Goal: Task Accomplishment & Management: Manage account settings

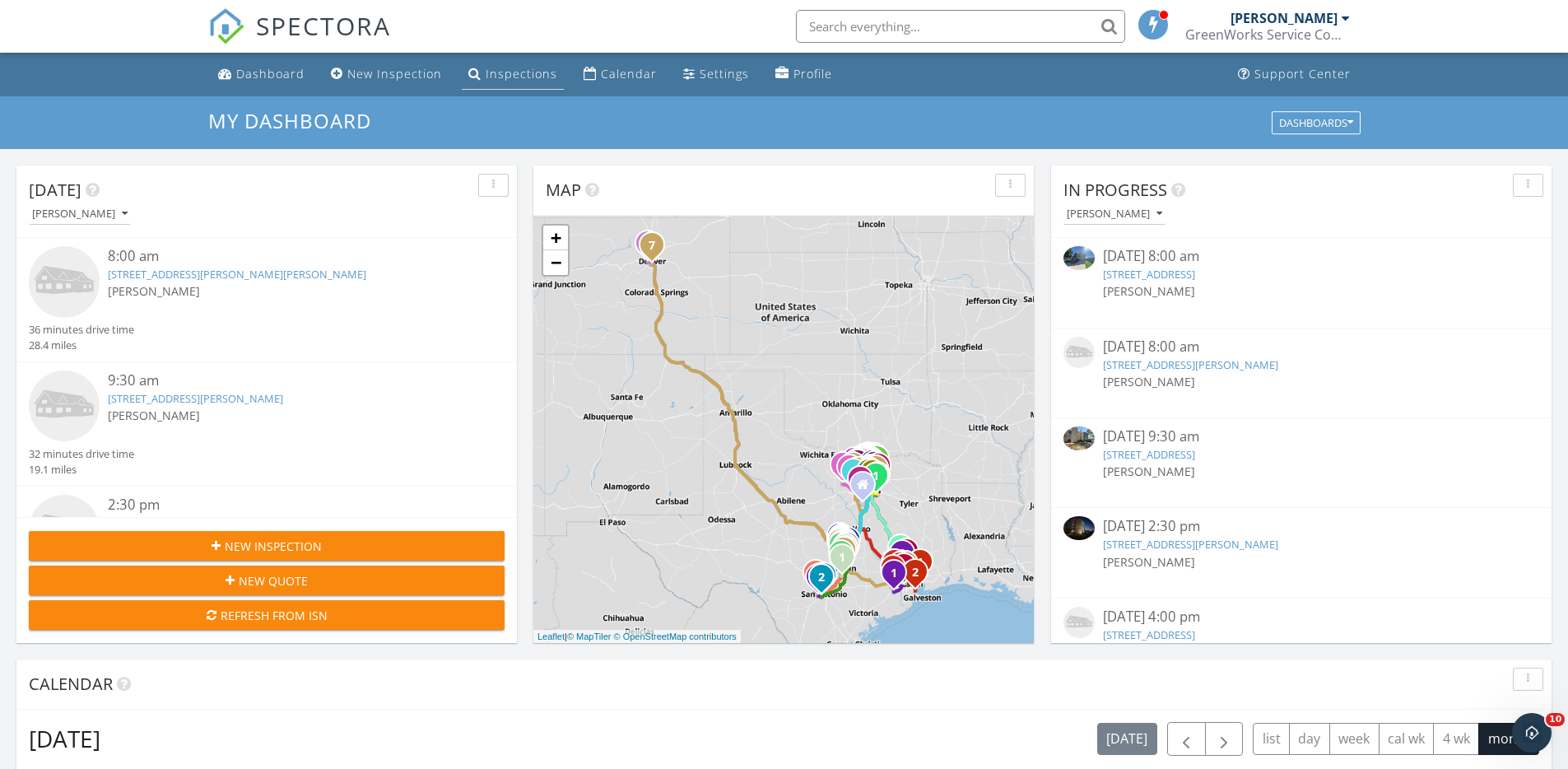
click at [542, 63] on link "Inspections" at bounding box center [512, 75] width 102 height 31
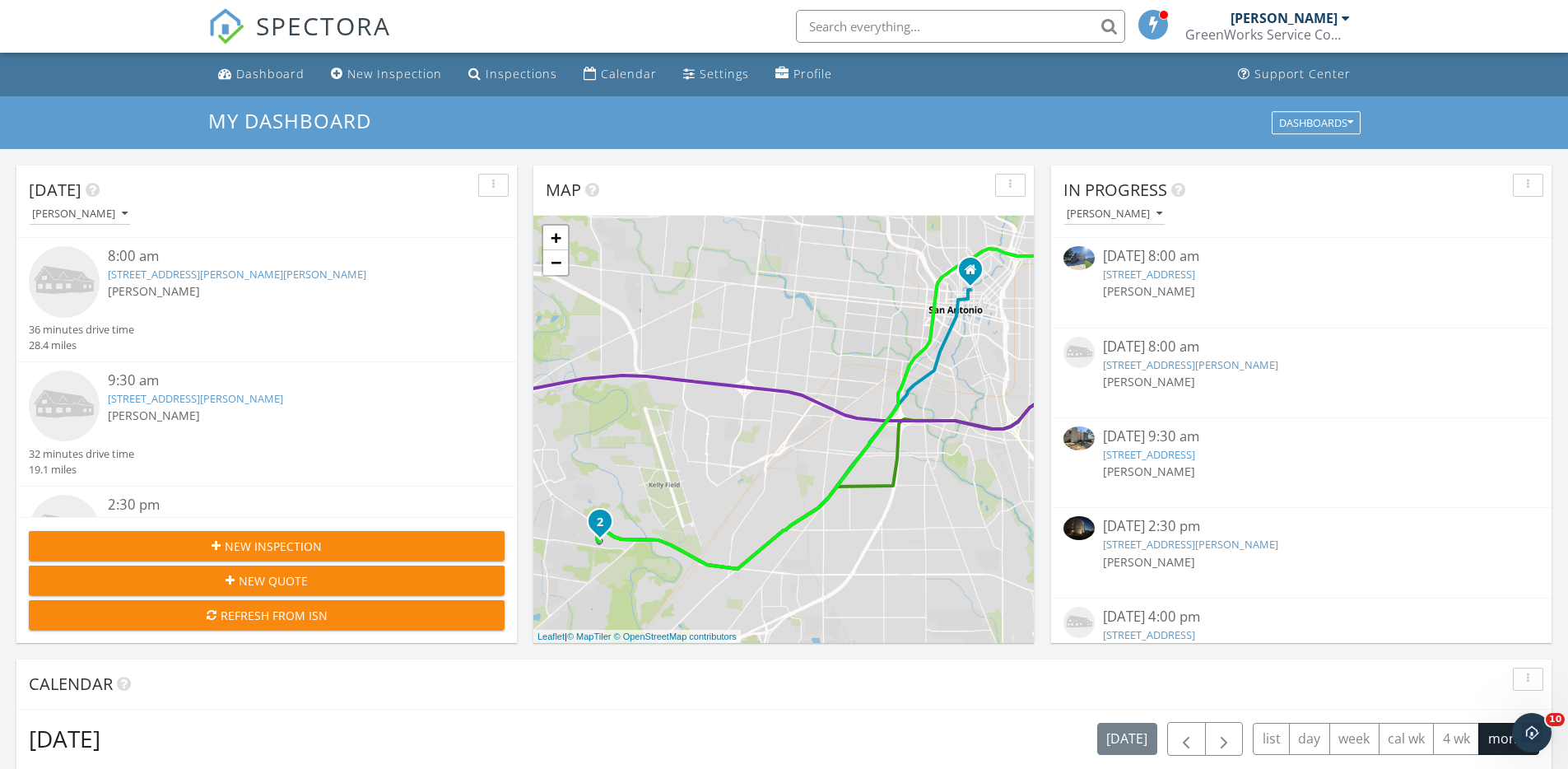
click at [1161, 272] on link "929 Green Coral Dr, Little Elm, TX 75068" at bounding box center [1149, 274] width 92 height 15
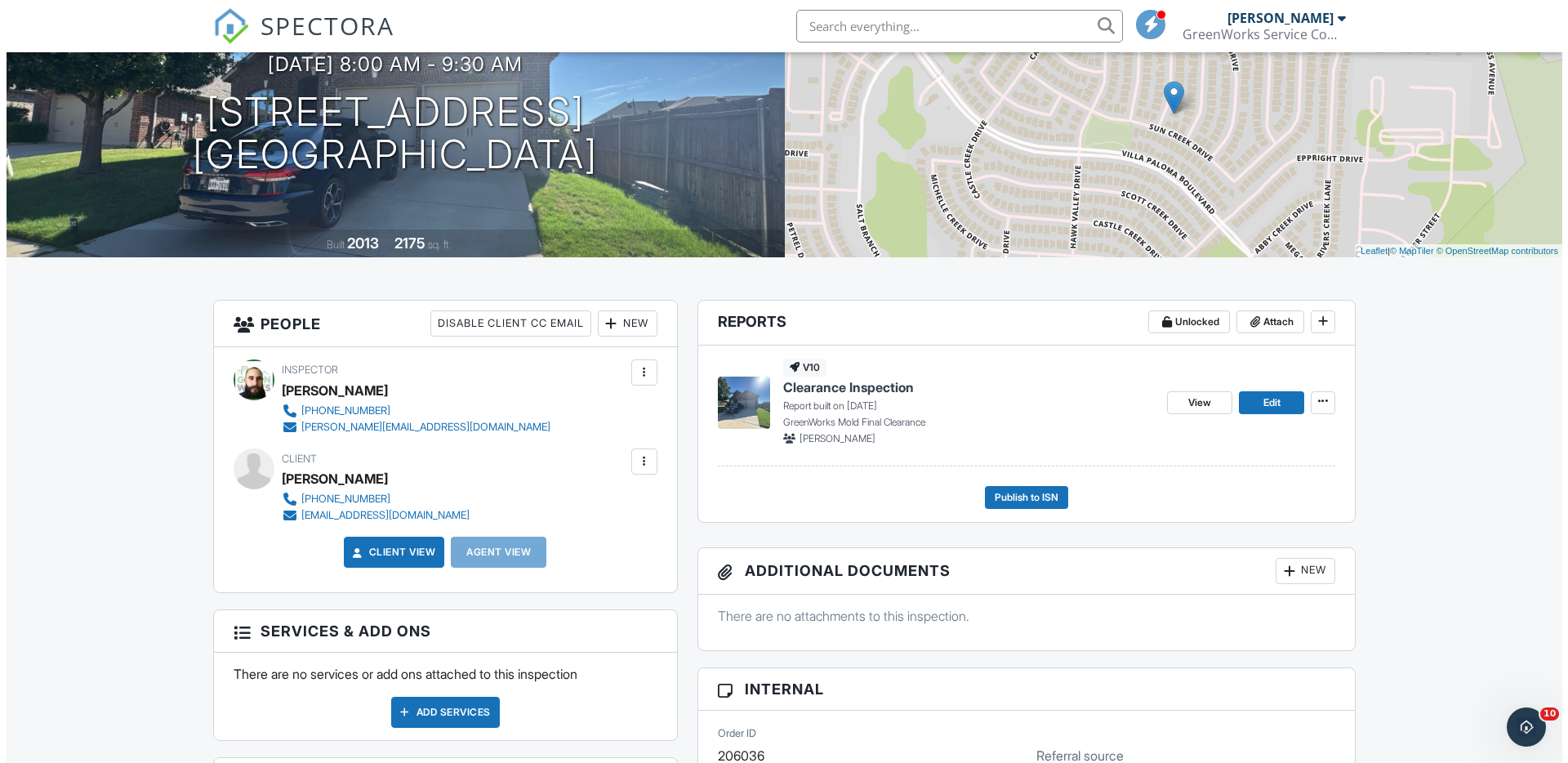
scroll to position [178, 0]
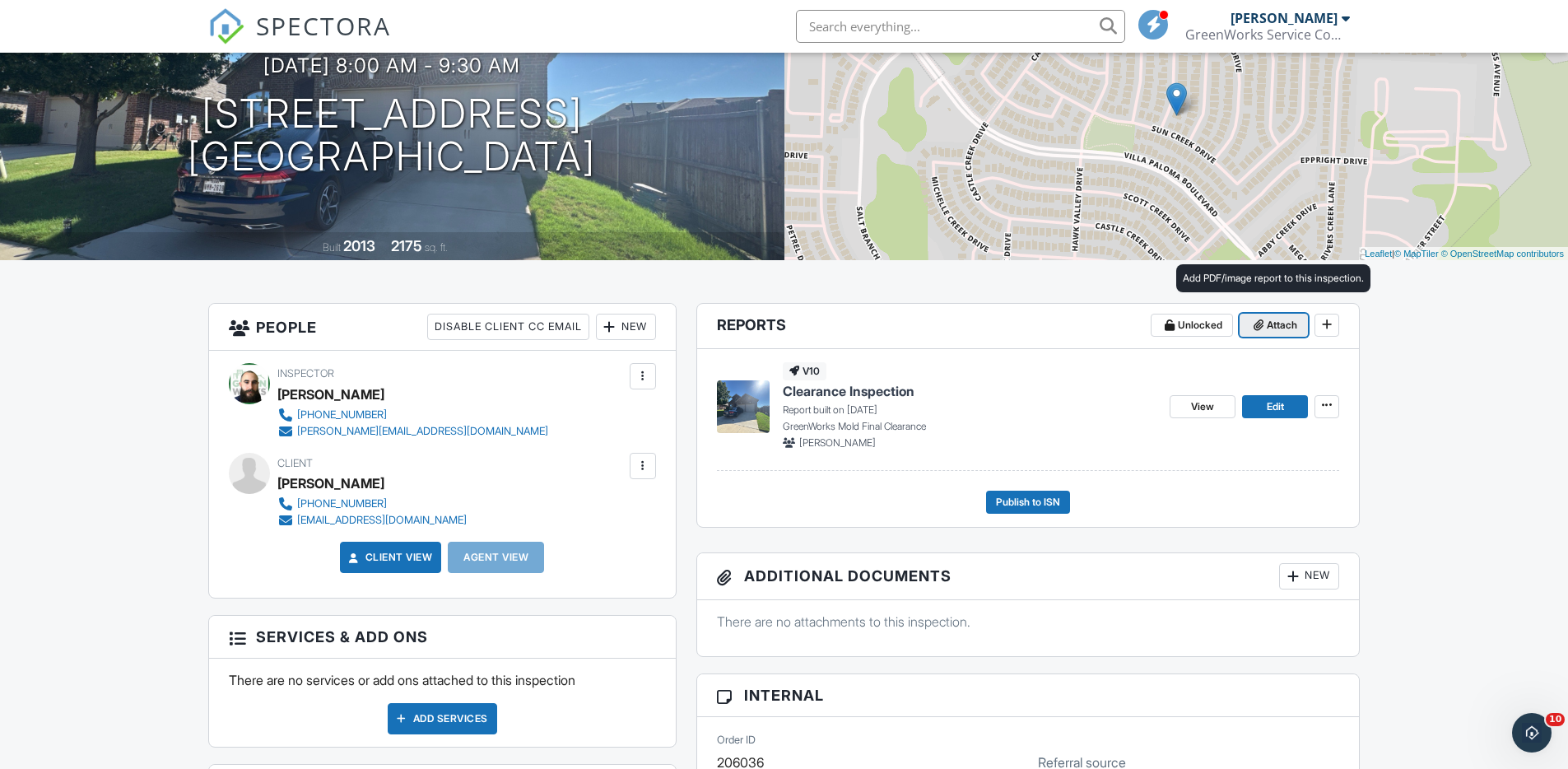
click at [1297, 317] on button "Attach" at bounding box center [1273, 325] width 69 height 23
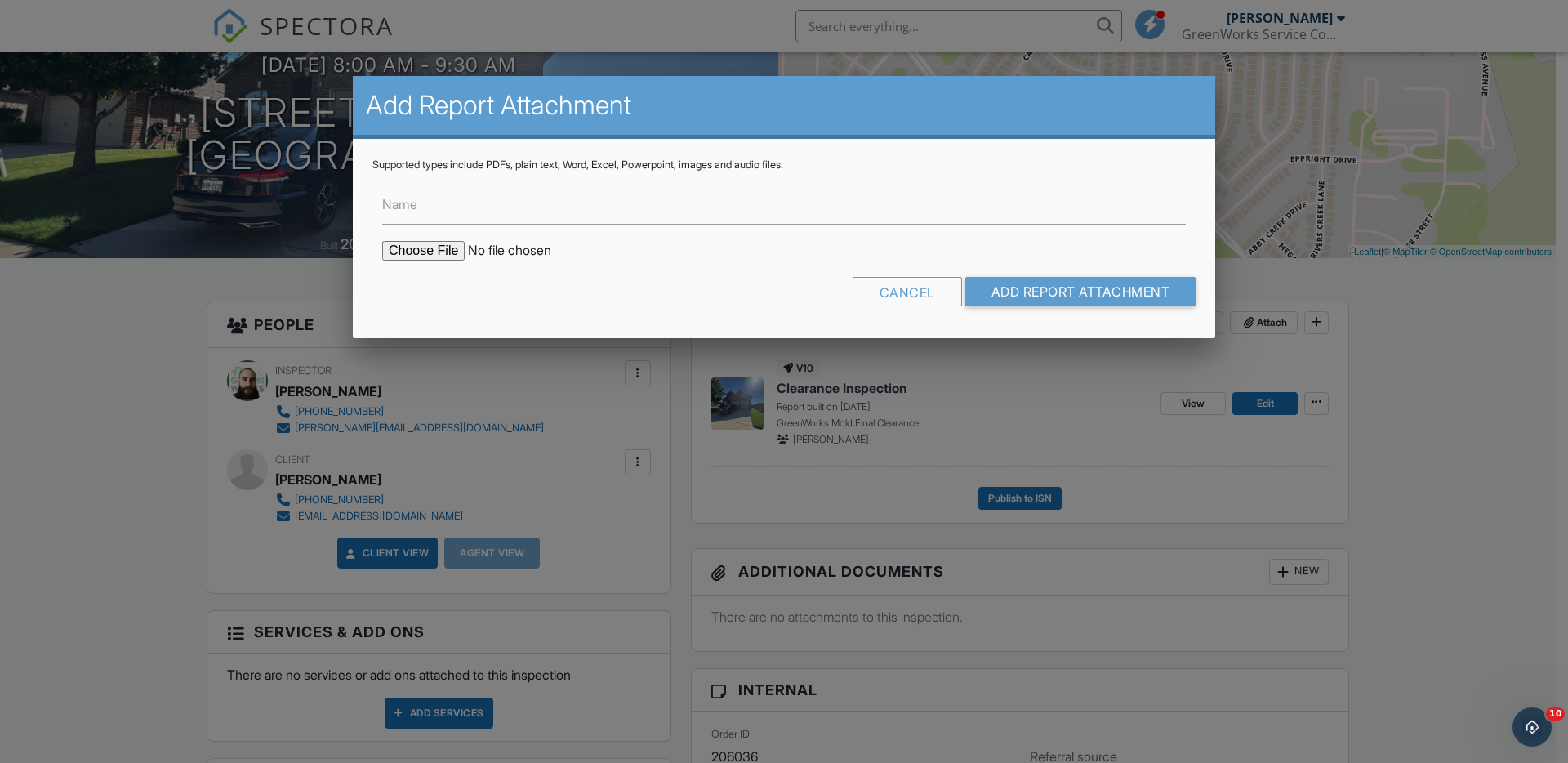
click at [391, 254] on input "file" at bounding box center [521, 250] width 278 height 20
type input "C:\fakepath\MoldReport_53047898_ForPrint.pdf"
click at [1090, 297] on input "Add Report Attachment" at bounding box center [1081, 292] width 232 height 30
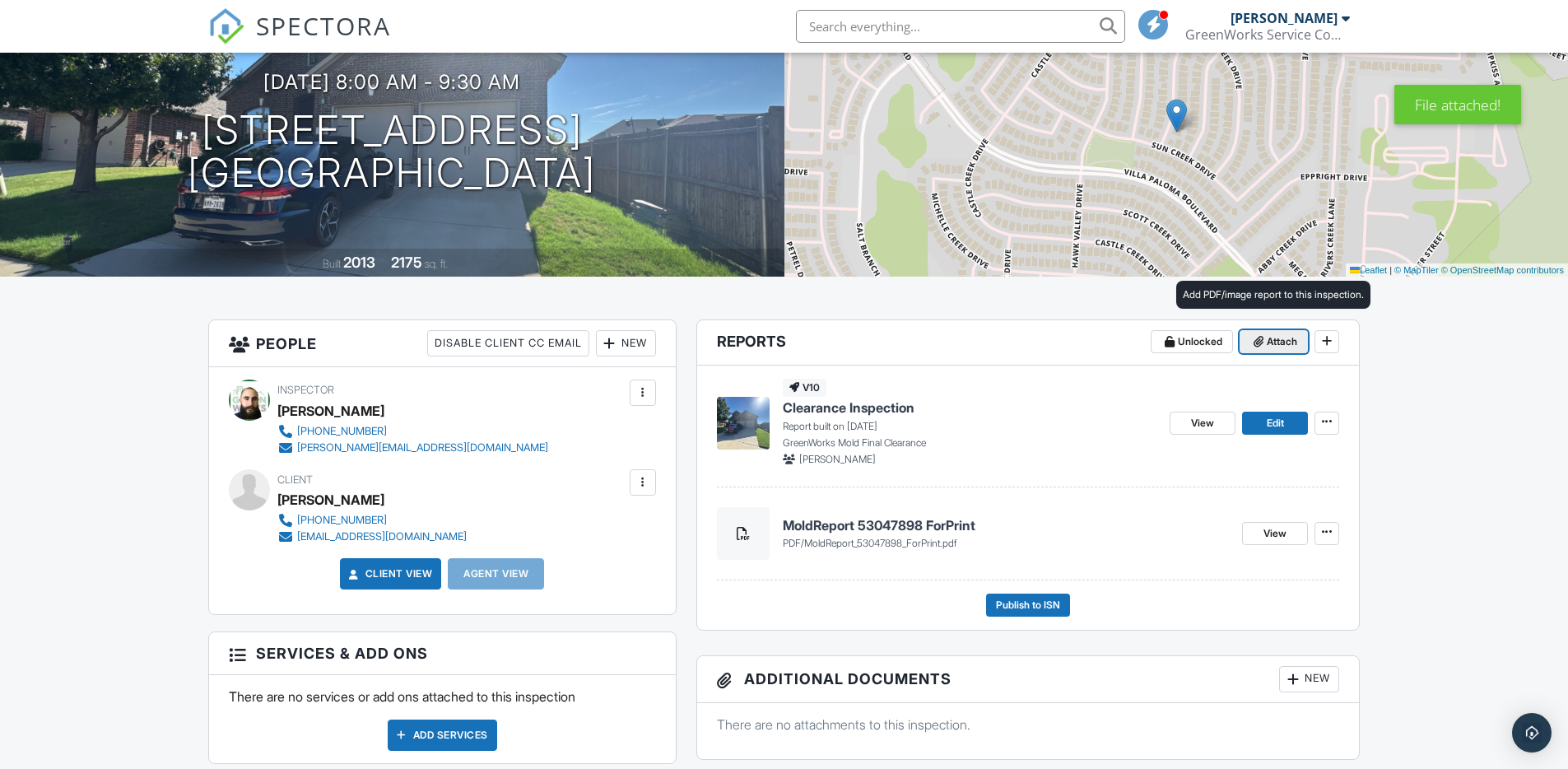
click at [1277, 348] on span "Attach" at bounding box center [1282, 342] width 31 height 17
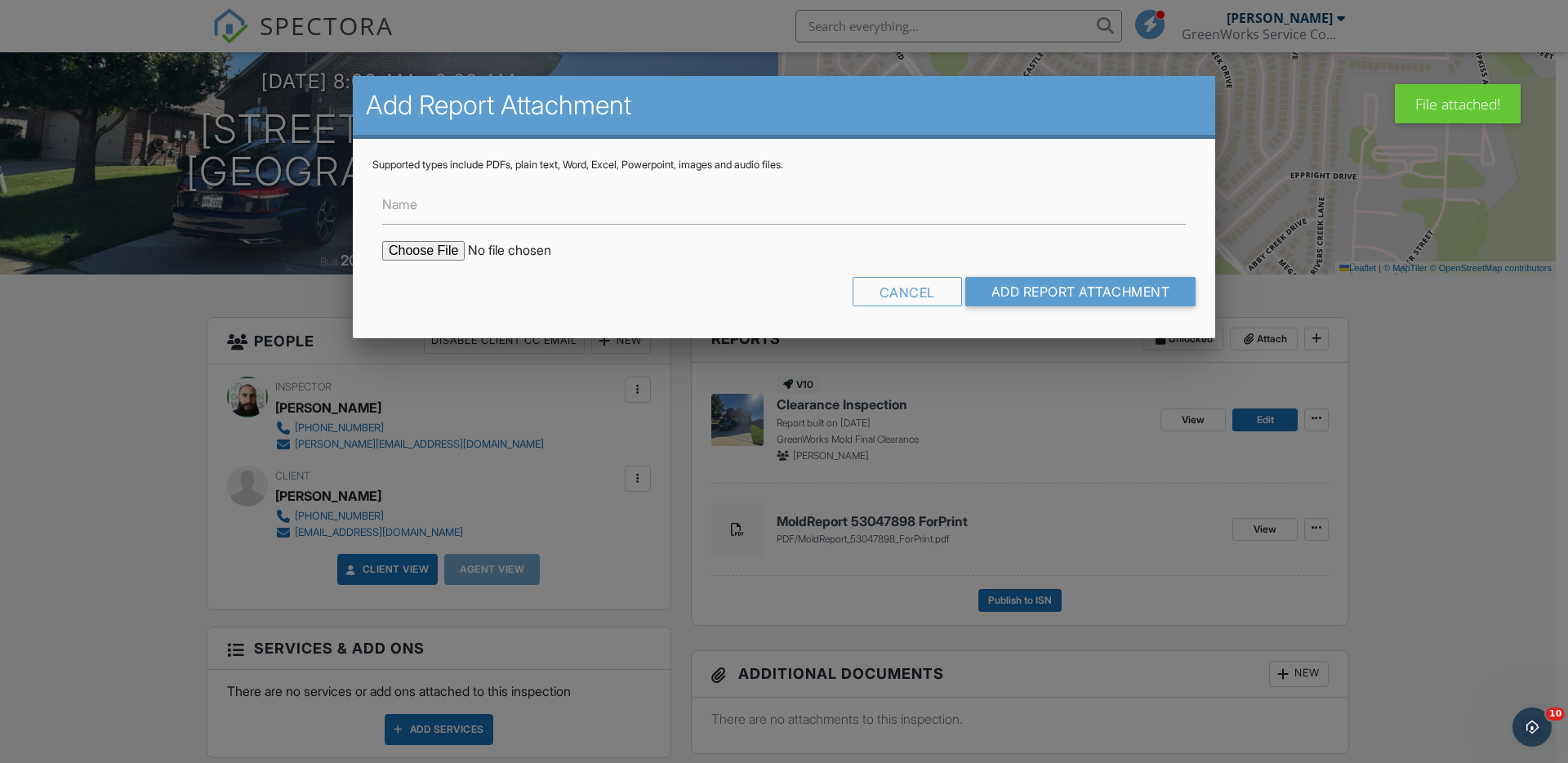
click at [434, 251] on input "file" at bounding box center [521, 250] width 278 height 20
type input "C:\fakepath\MoldSafeMoldTest (25).pdf"
click at [1068, 298] on input "Add Report Attachment" at bounding box center [1081, 292] width 232 height 30
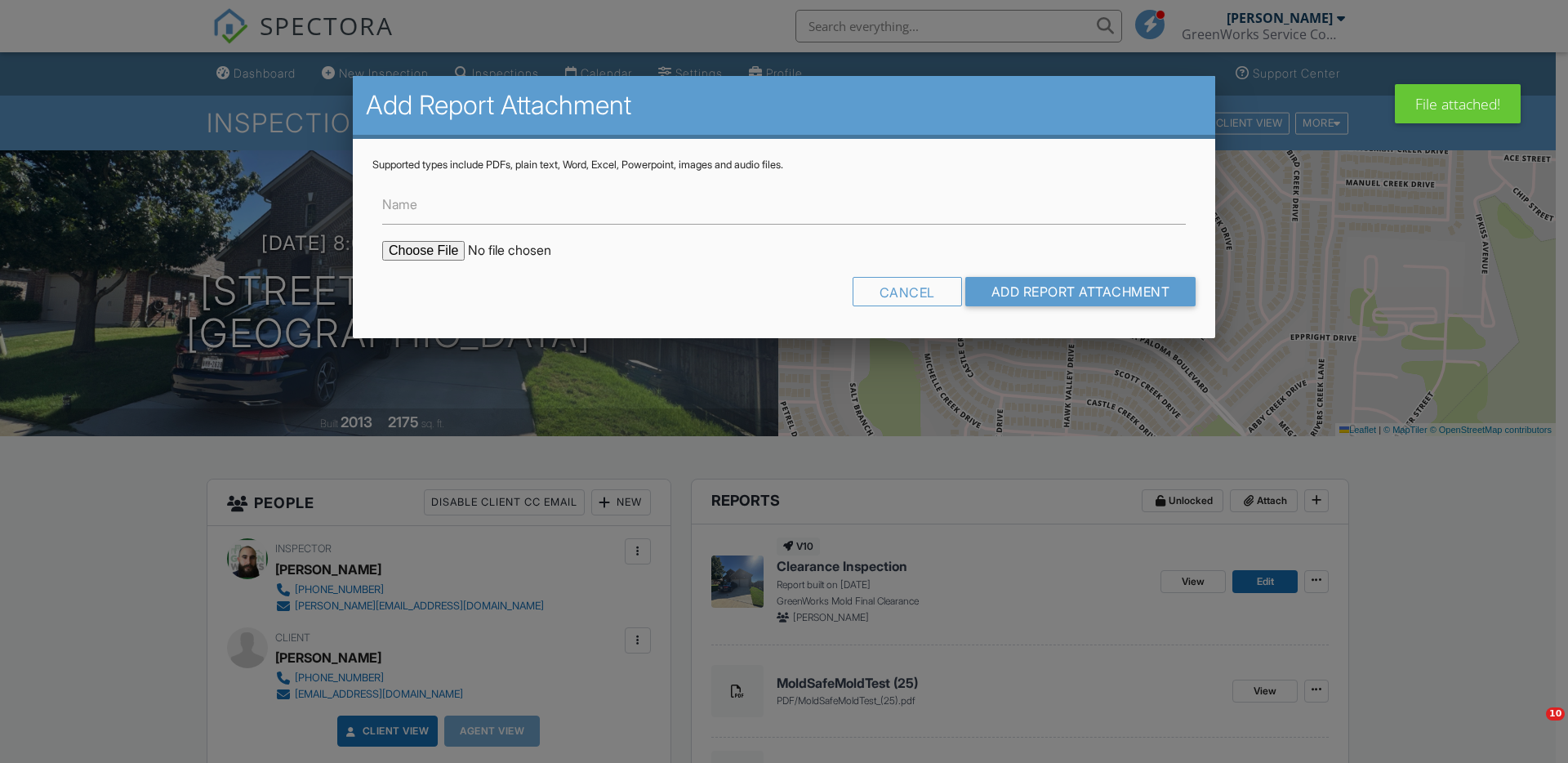
click at [418, 242] on input "file" at bounding box center [521, 250] width 278 height 20
type input "C:\fakepath\53047898.pdf"
click at [1025, 307] on input "Add Report Attachment" at bounding box center [1081, 292] width 232 height 30
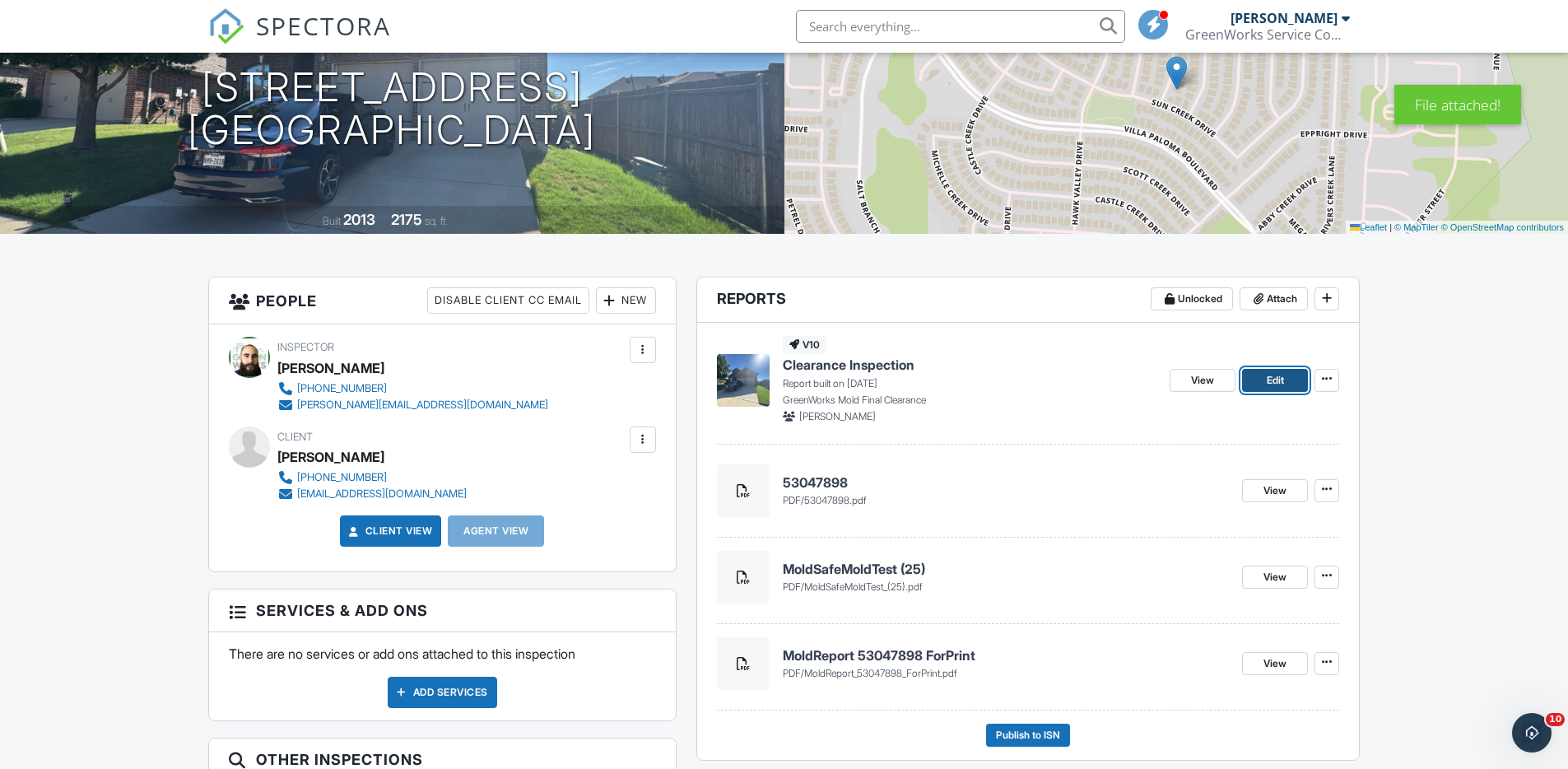
click at [1264, 383] on link "Edit" at bounding box center [1275, 380] width 66 height 23
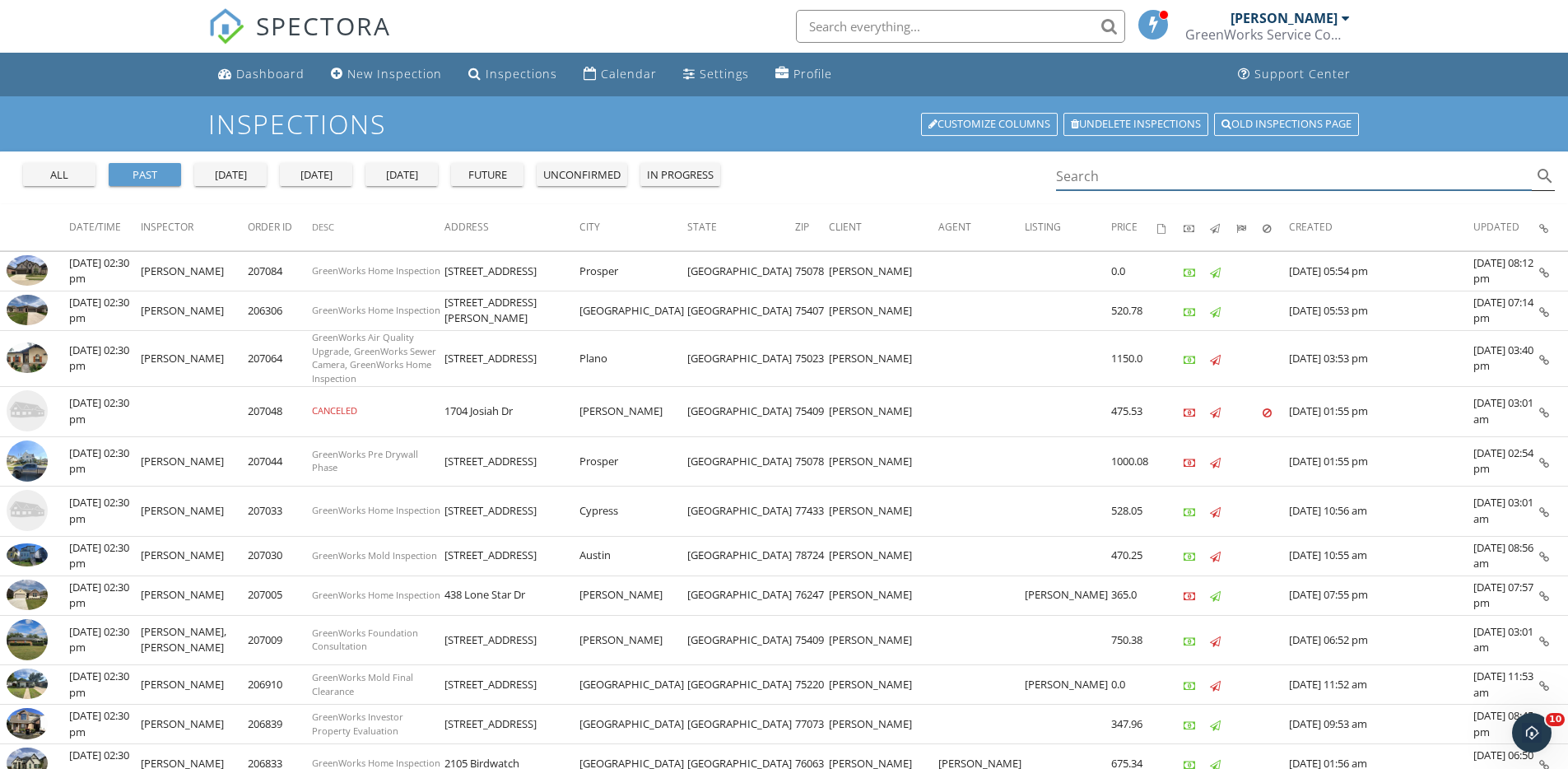
click at [1124, 180] on input "Search" at bounding box center [1294, 176] width 477 height 27
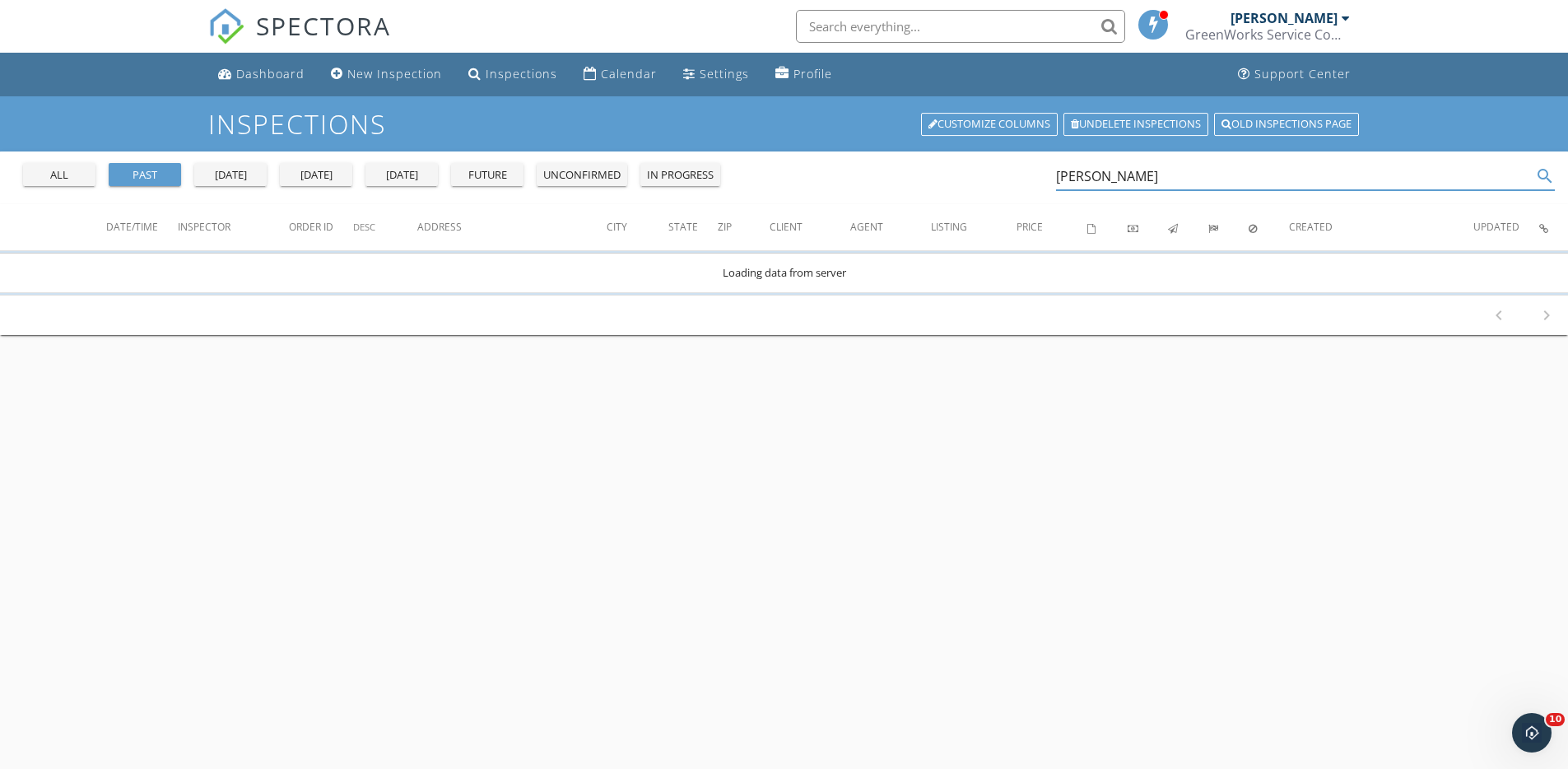
type input "[PERSON_NAME]"
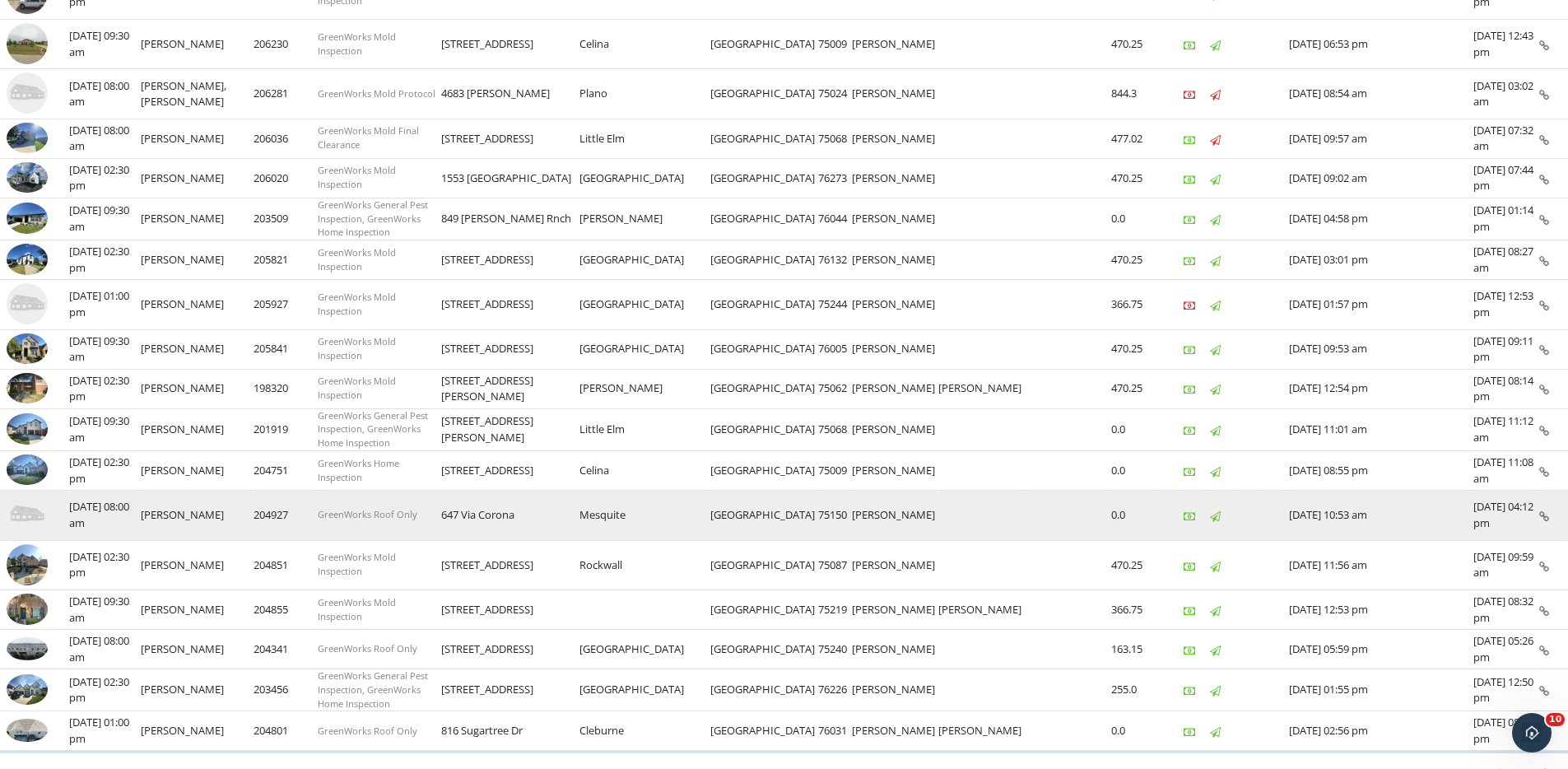
scroll to position [675, 0]
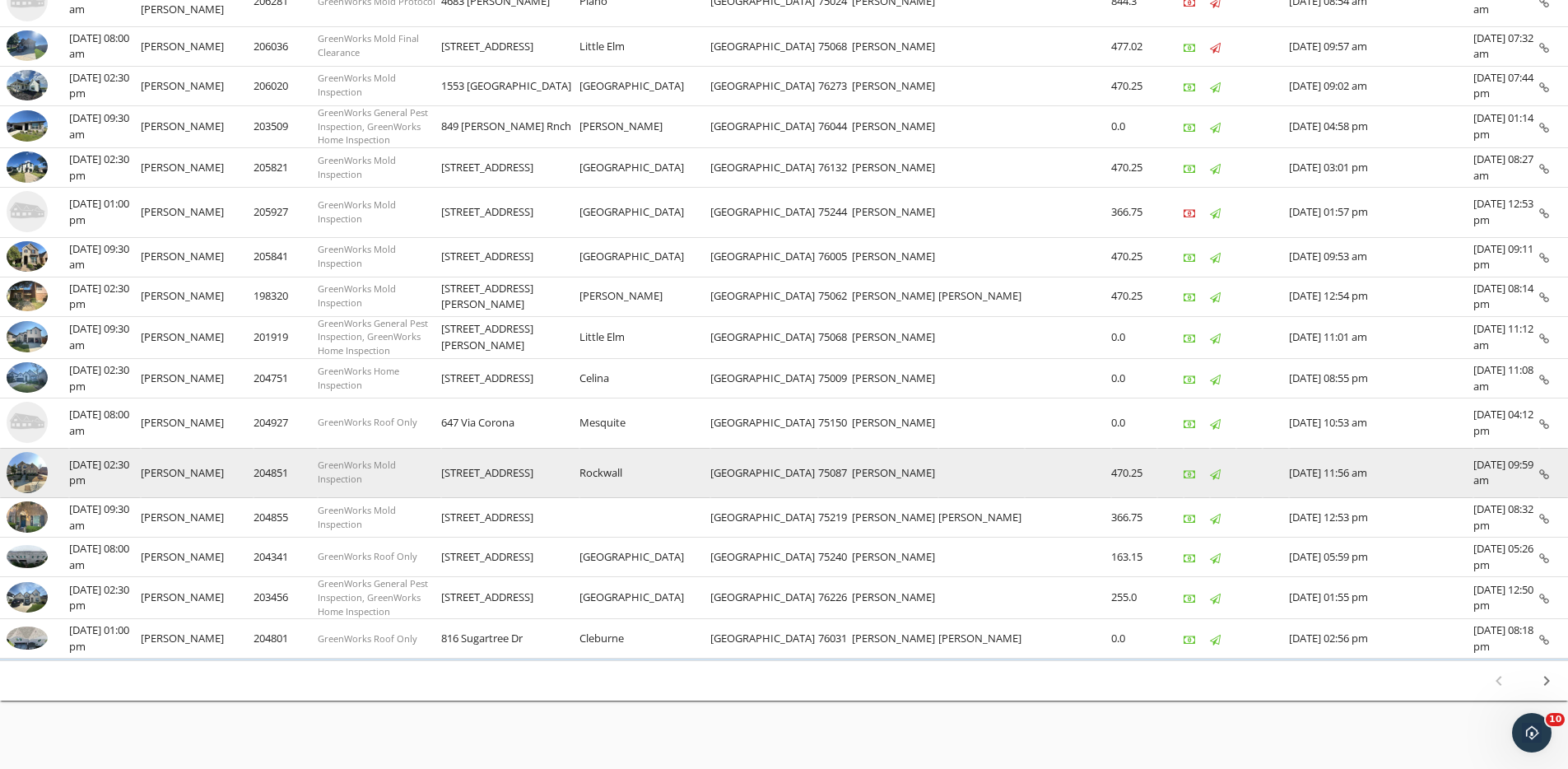
click at [18, 464] on img at bounding box center [27, 472] width 41 height 41
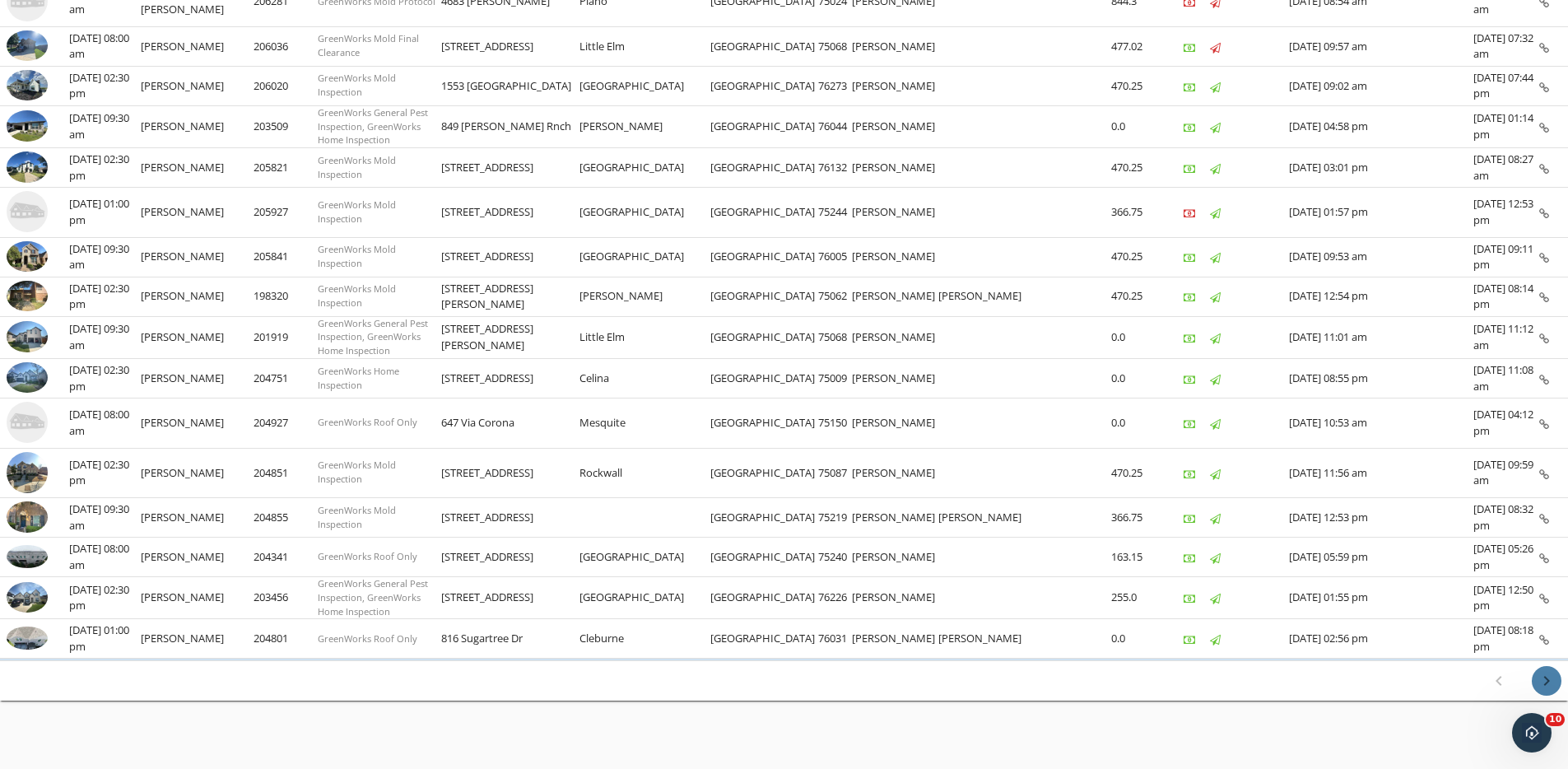
click at [1547, 671] on icon "chevron_right" at bounding box center [1546, 681] width 20 height 20
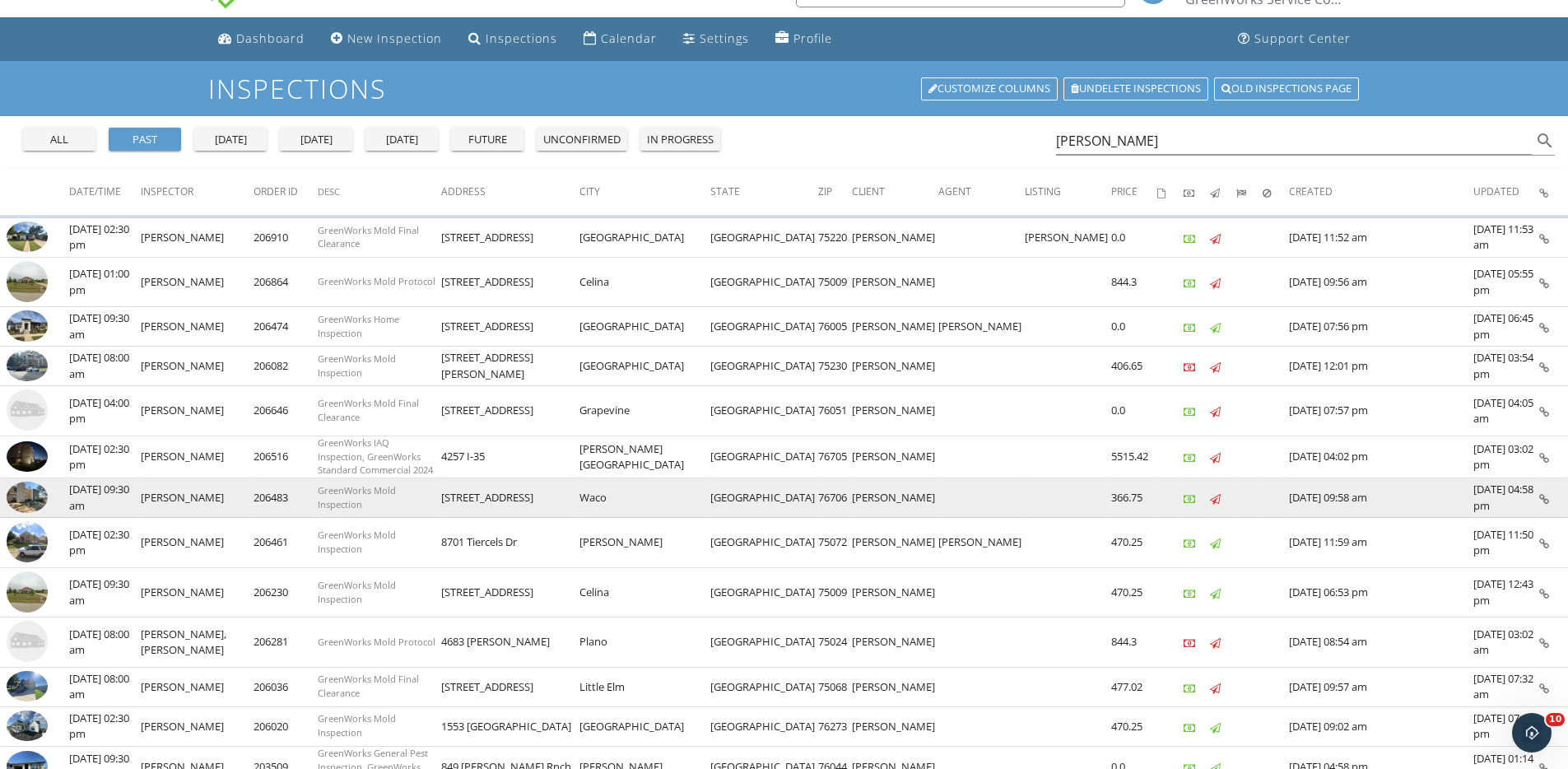
scroll to position [0, 0]
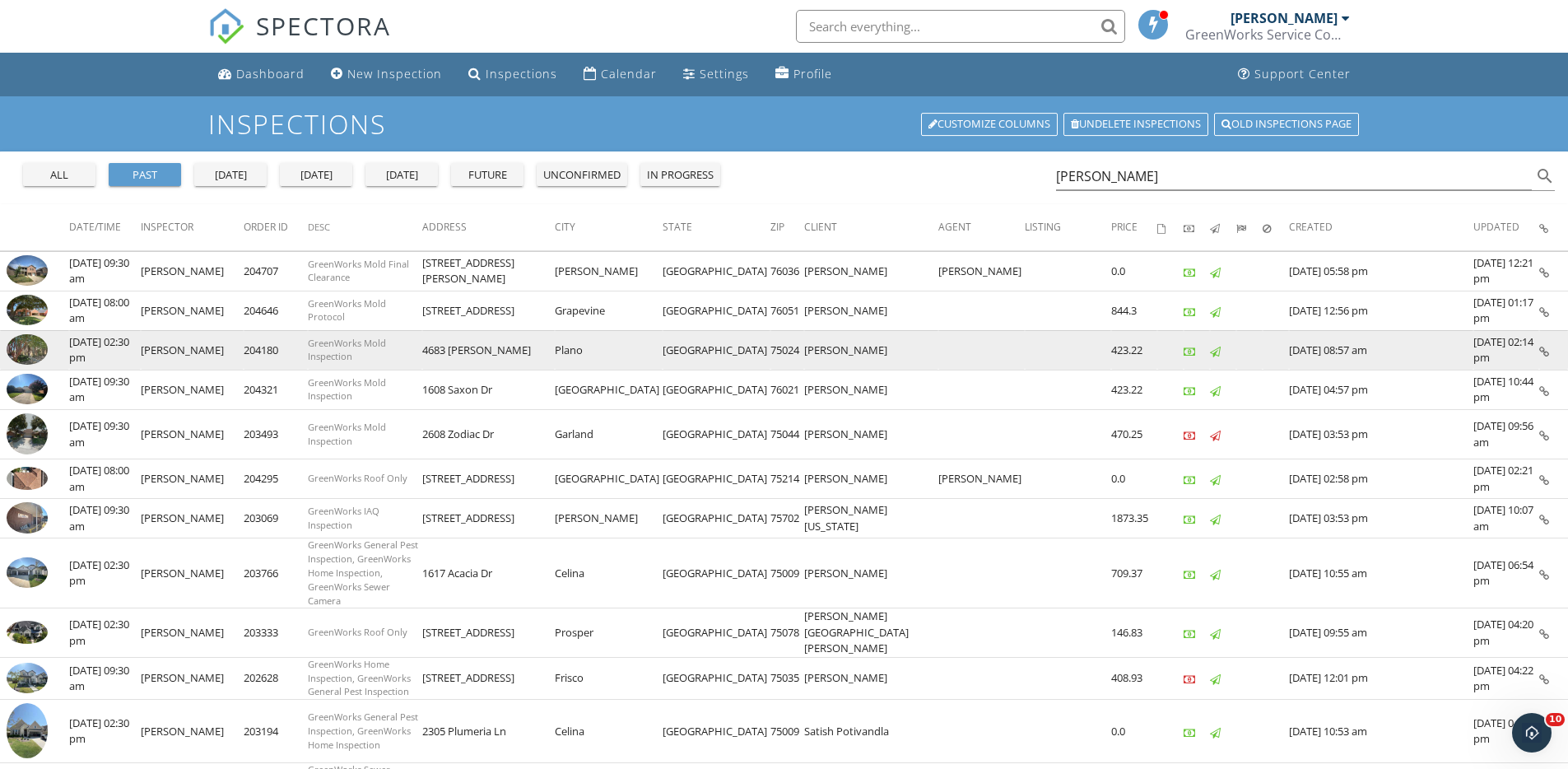
click at [31, 361] on img at bounding box center [27, 349] width 41 height 31
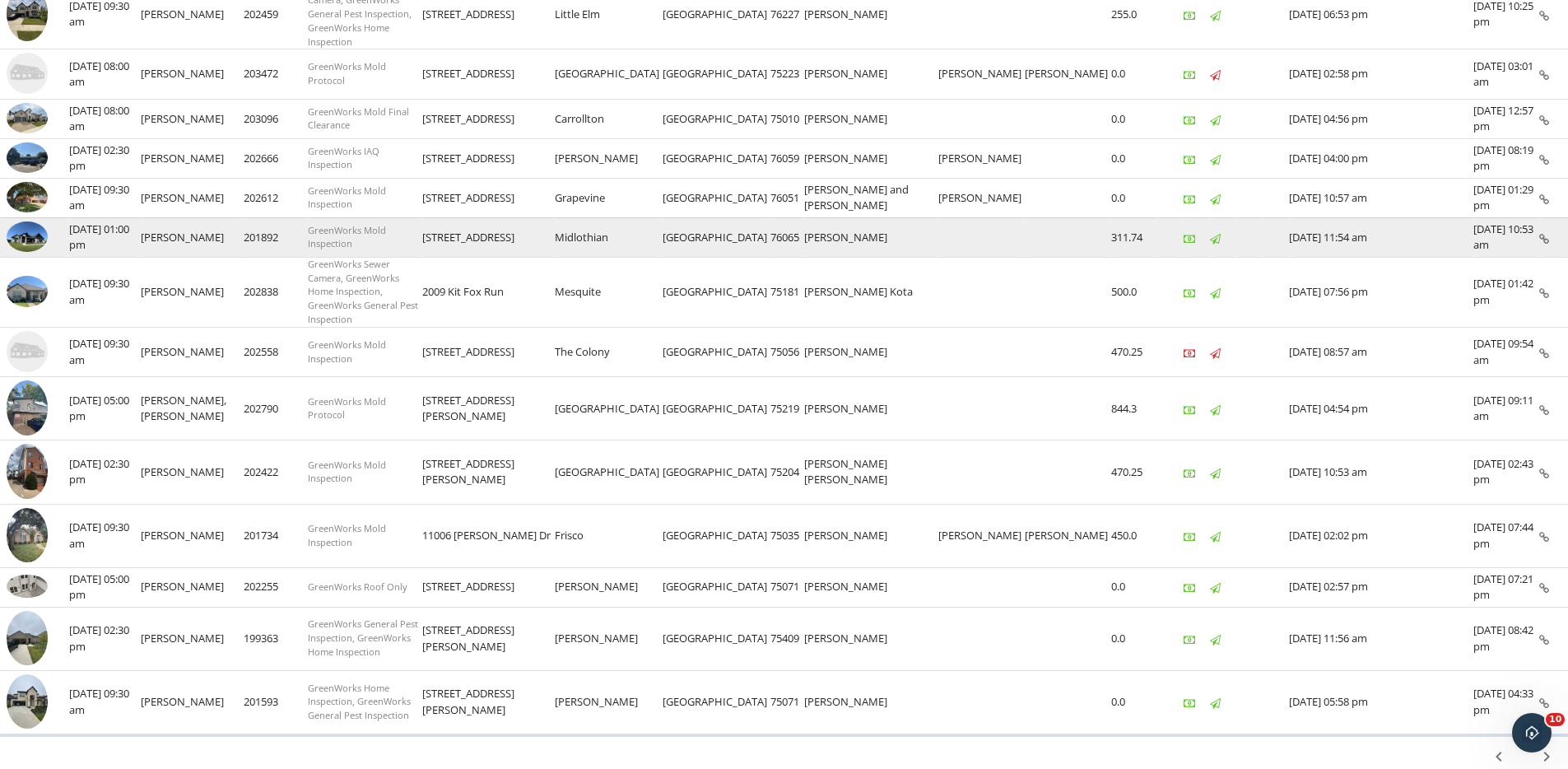
scroll to position [790, 0]
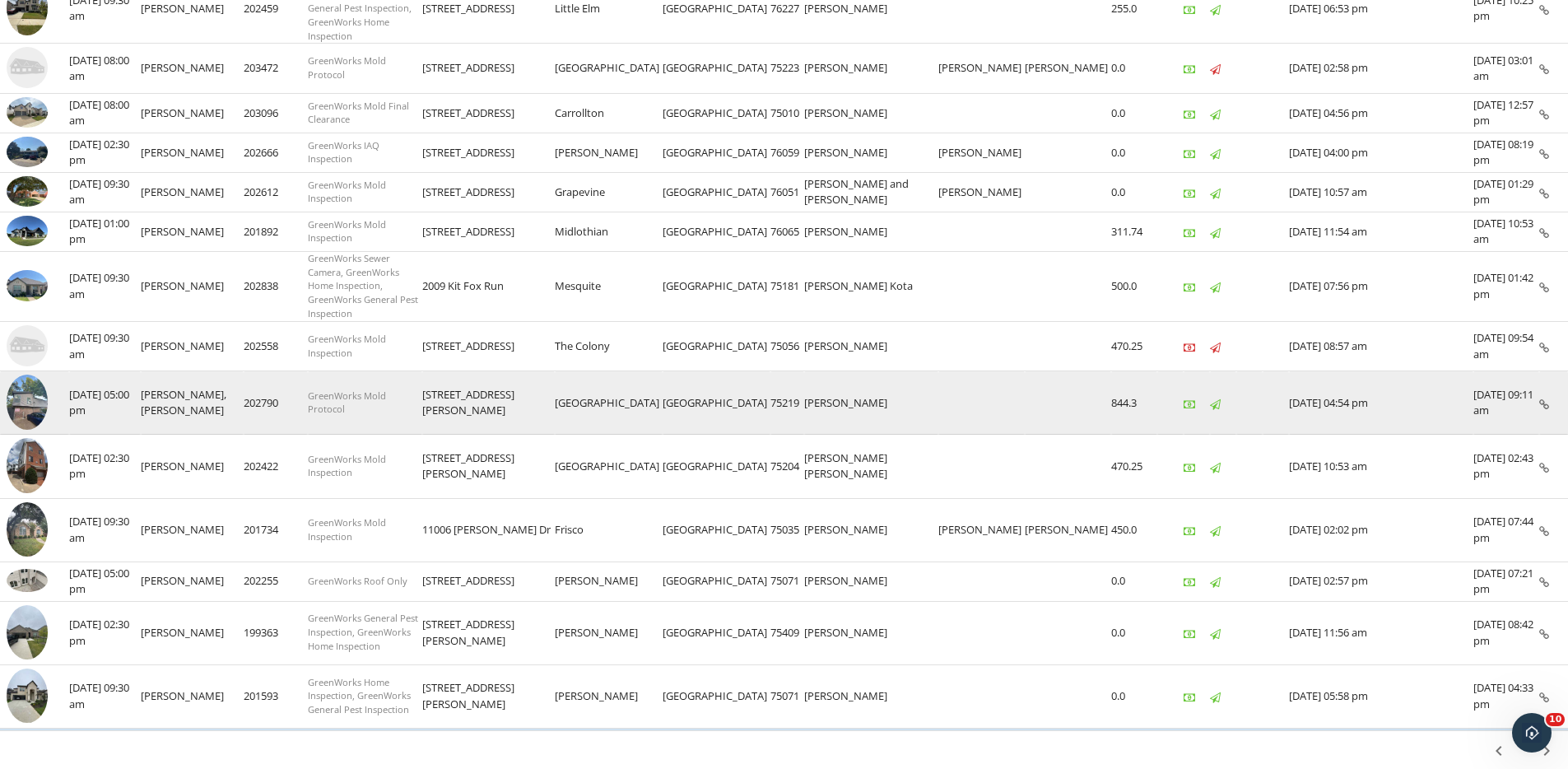
click at [18, 375] on img at bounding box center [27, 402] width 41 height 56
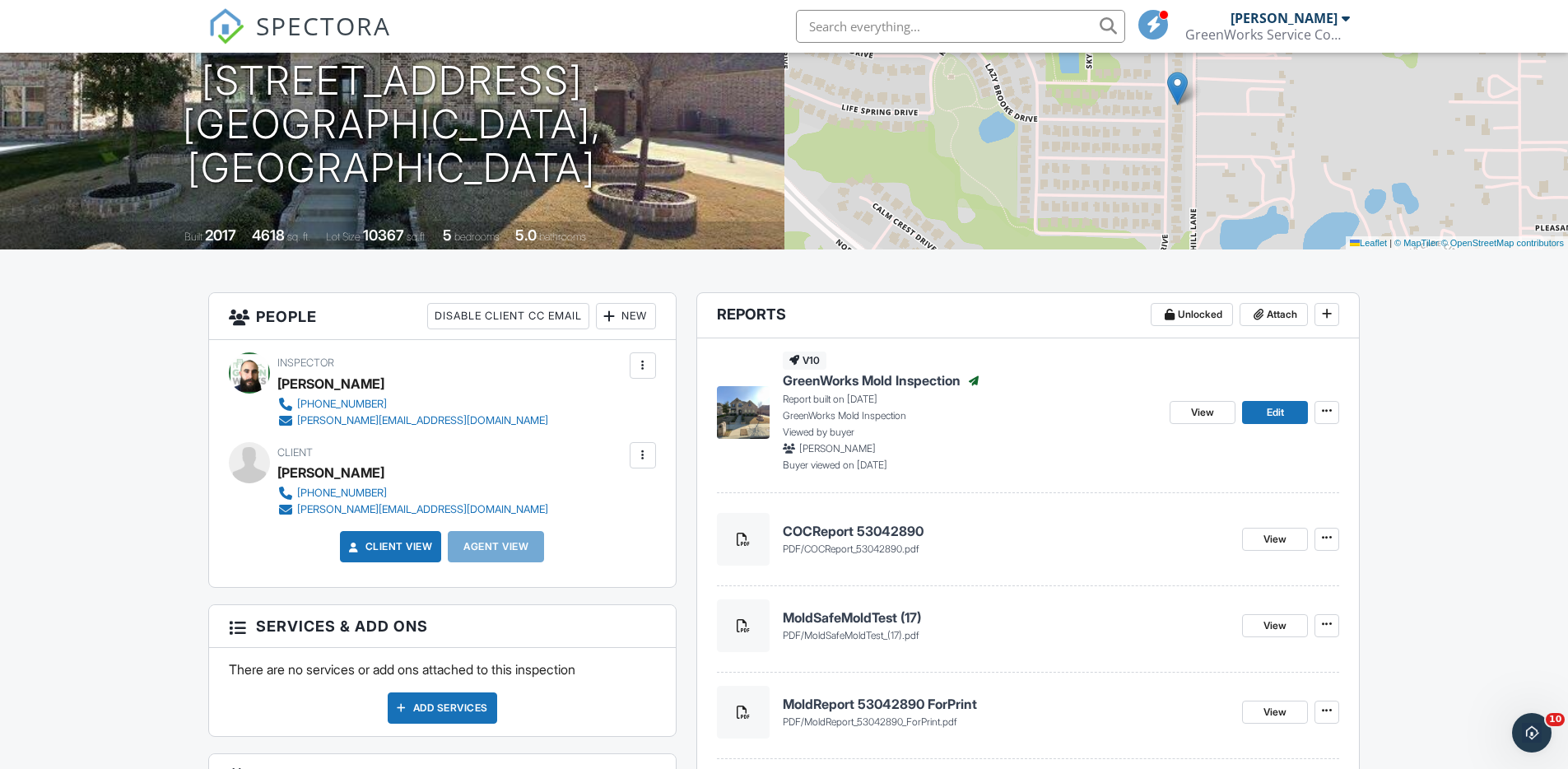
click at [877, 384] on span "GreenWorks Mold Inspection" at bounding box center [871, 381] width 178 height 18
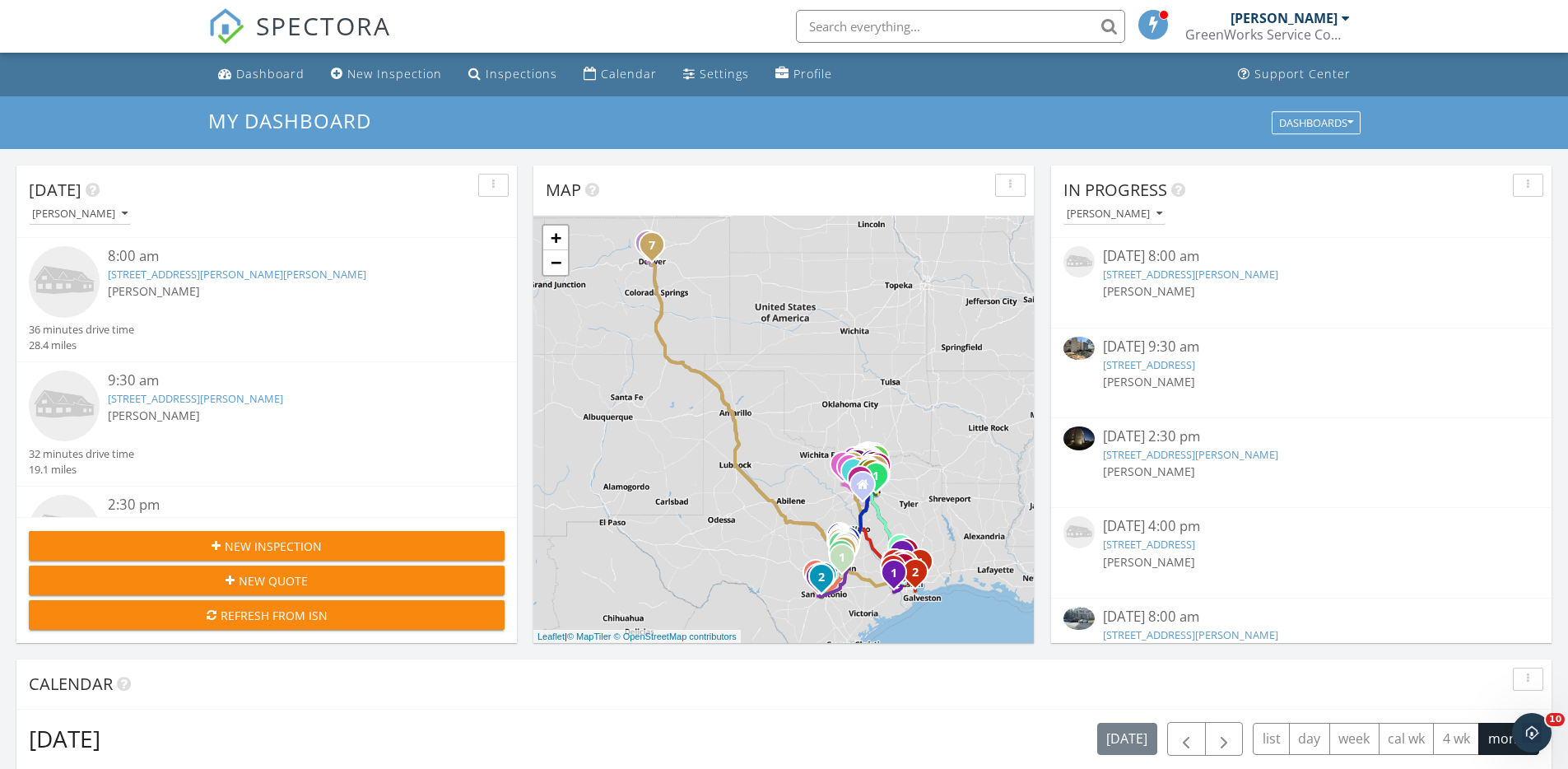
scroll to position [84, 0]
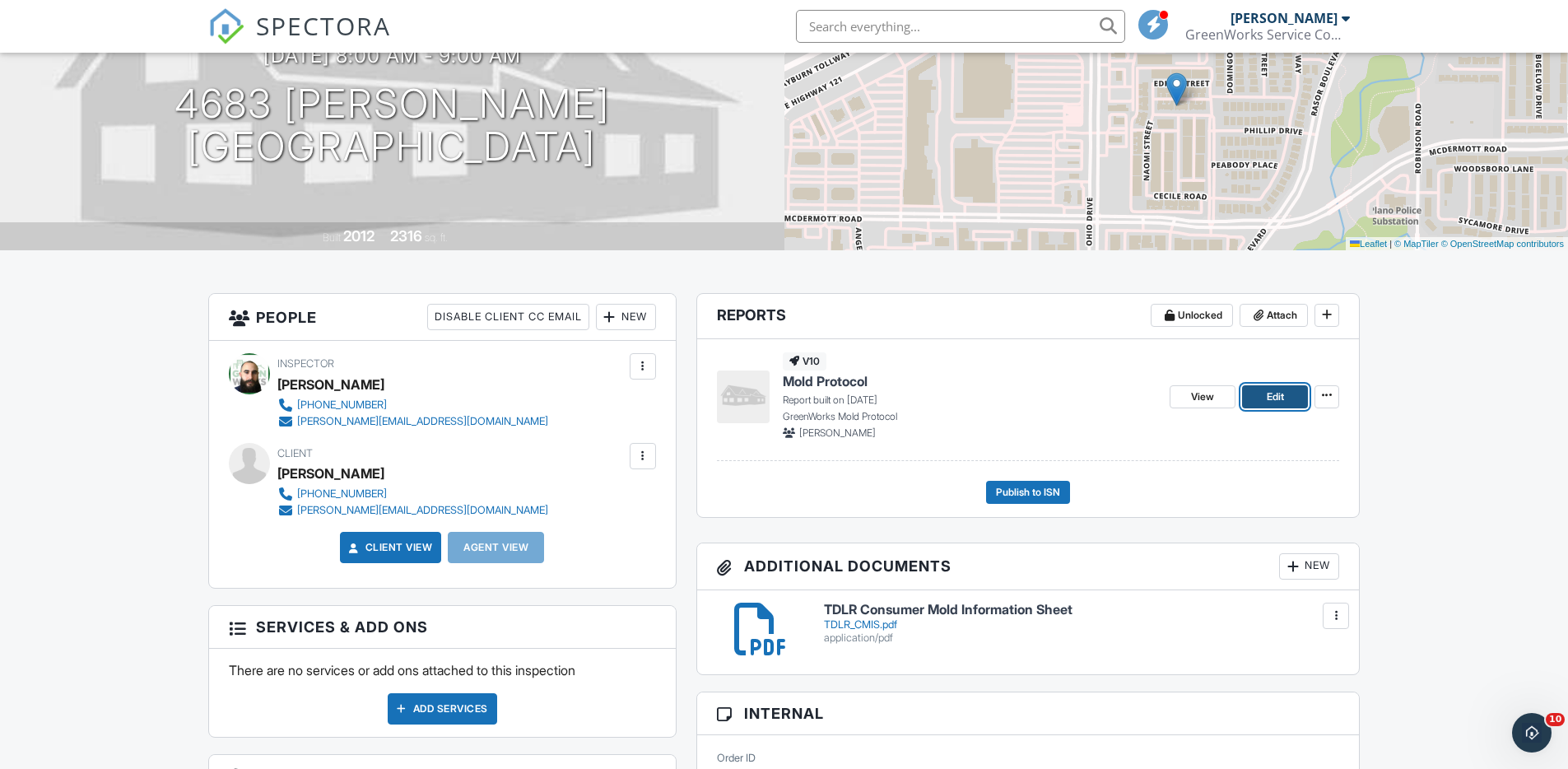
click at [1279, 398] on span "Edit" at bounding box center [1275, 396] width 17 height 17
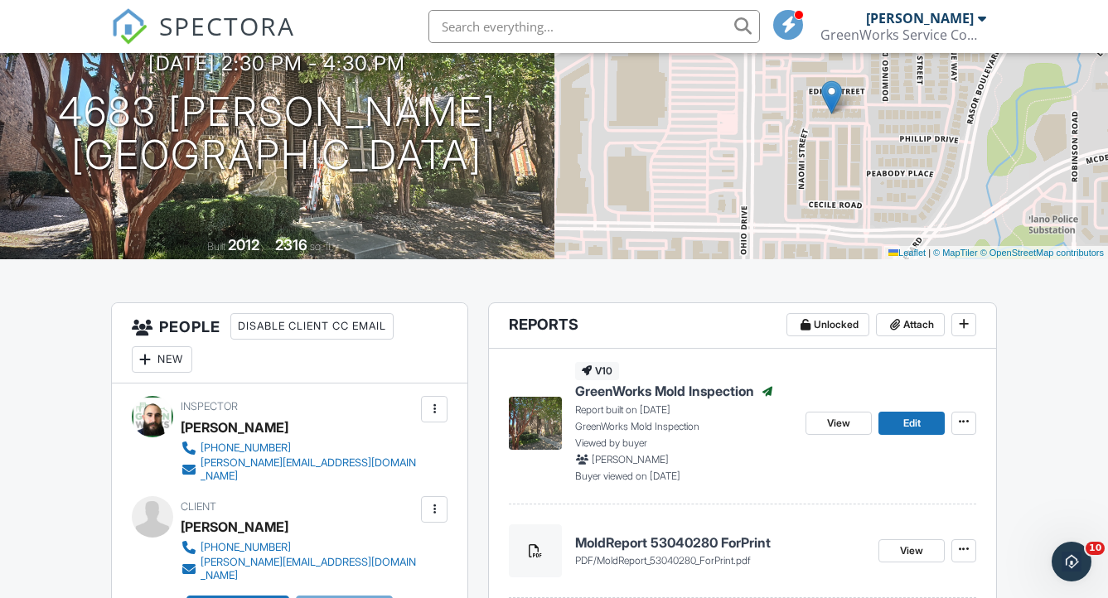
scroll to position [186, 0]
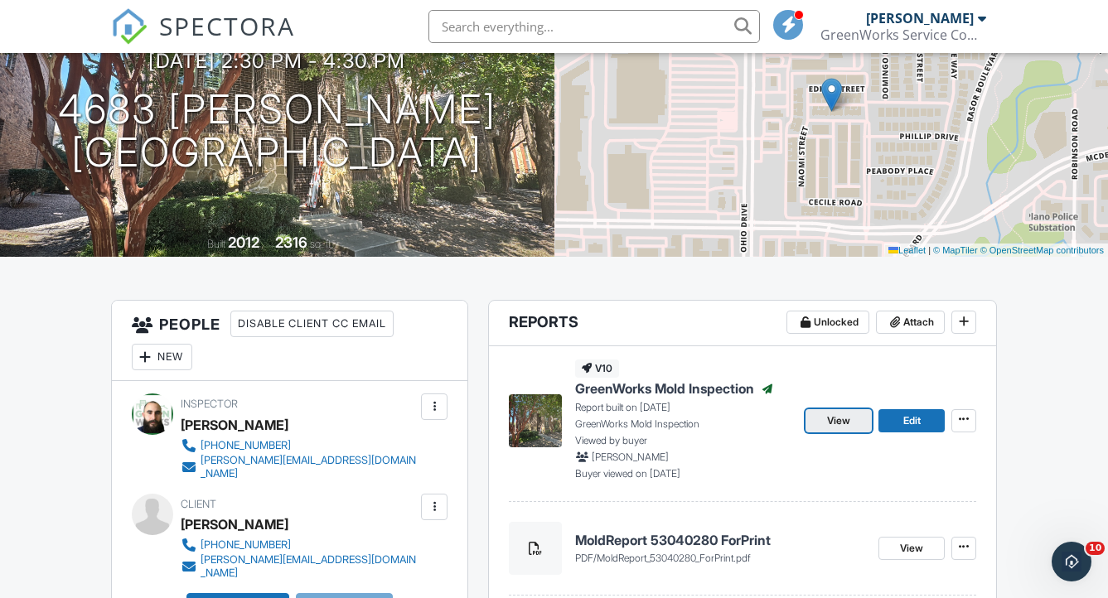
click at [830, 424] on span "View" at bounding box center [838, 421] width 23 height 17
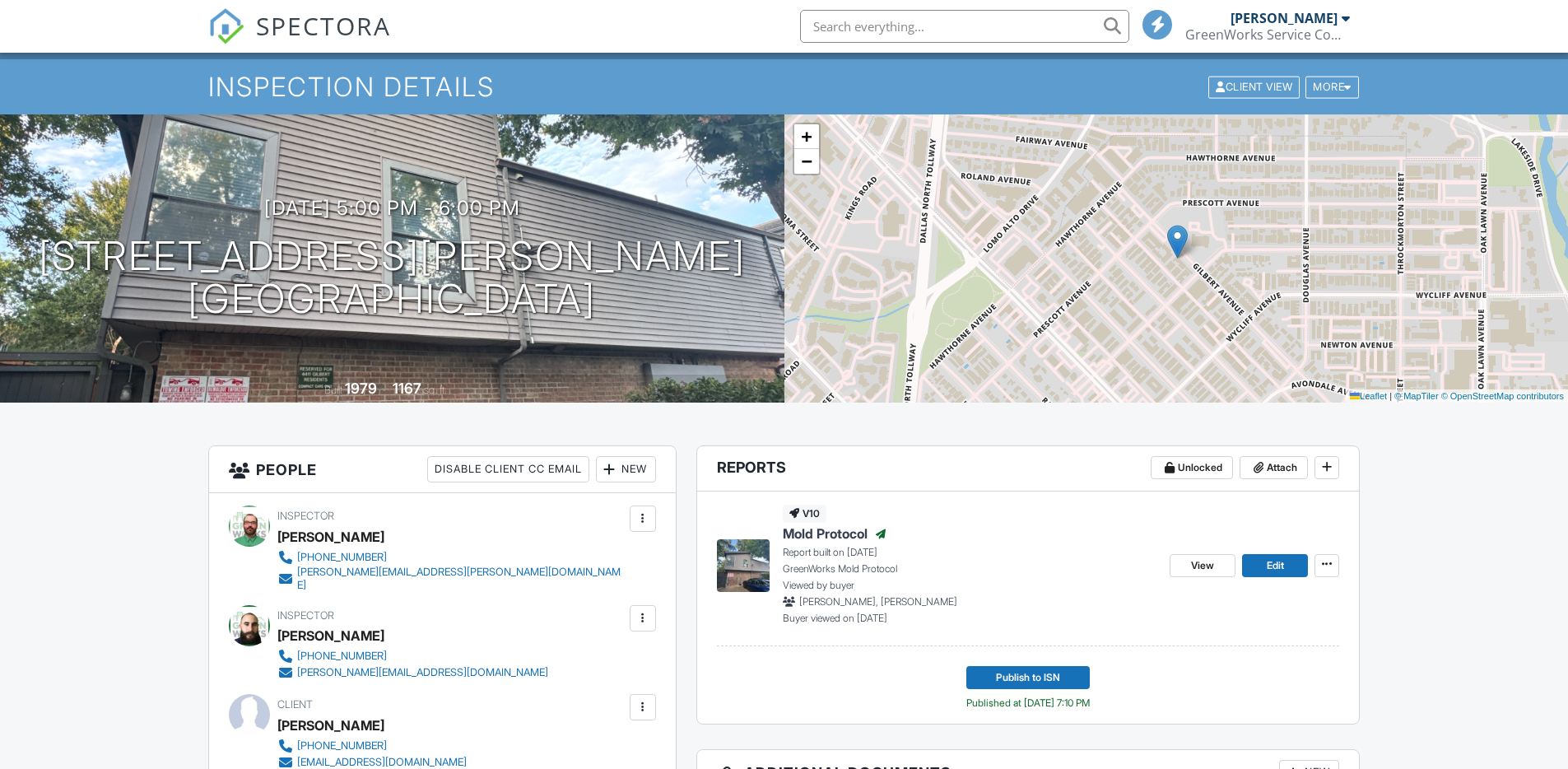
scroll to position [39, 0]
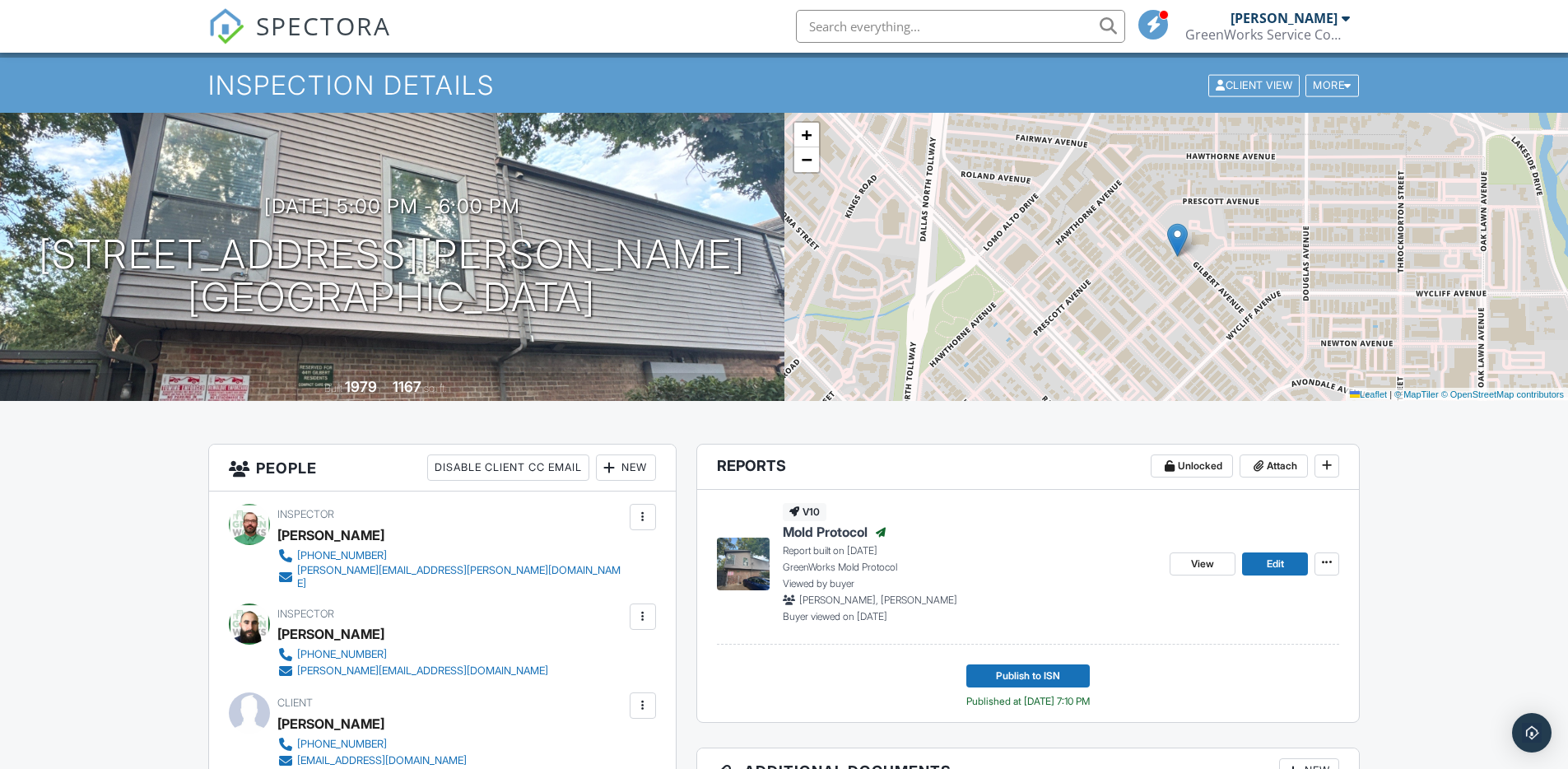
click at [851, 537] on span "Mold Protocol" at bounding box center [824, 532] width 84 height 18
